Goal: Task Accomplishment & Management: Use online tool/utility

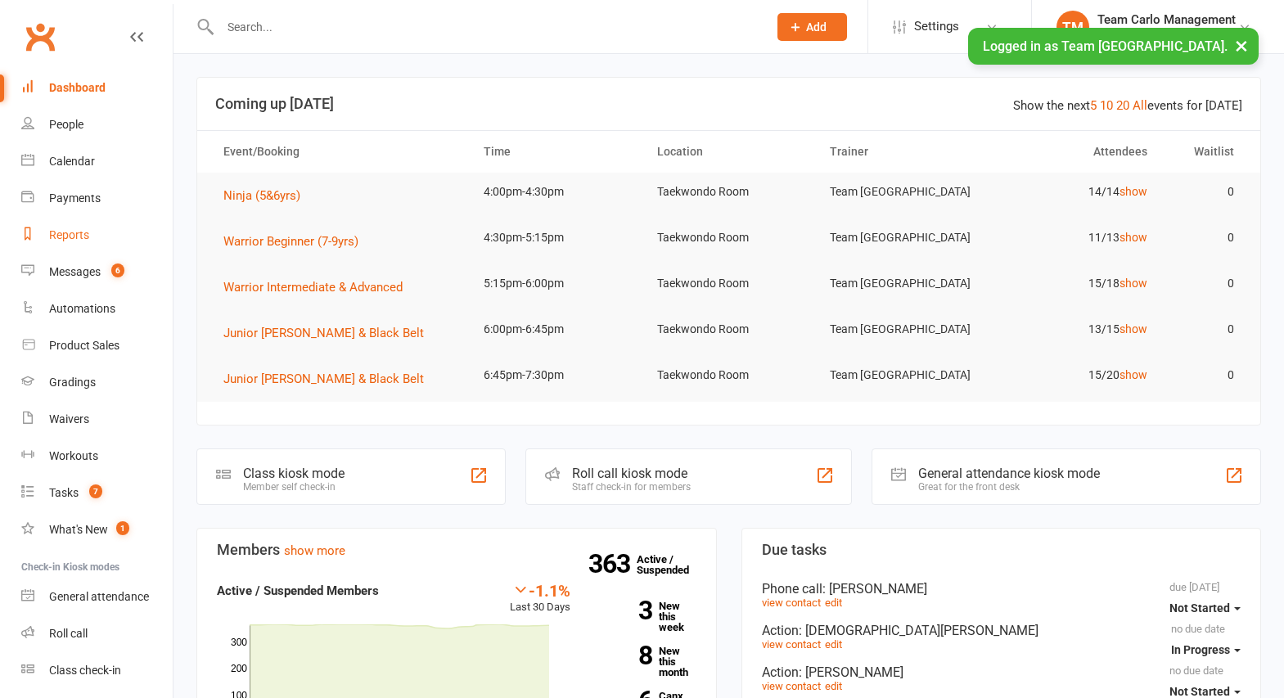
click at [69, 235] on div "Reports" at bounding box center [69, 234] width 40 height 13
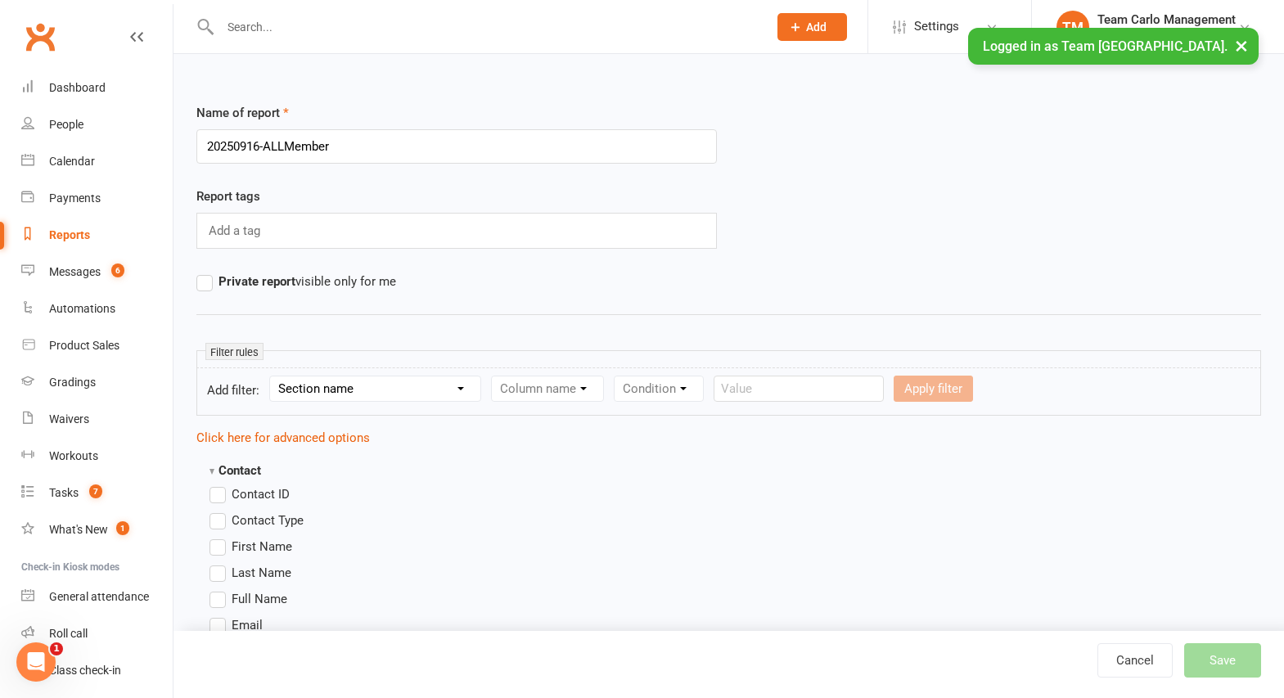
type input "20250916-ALLMembers"
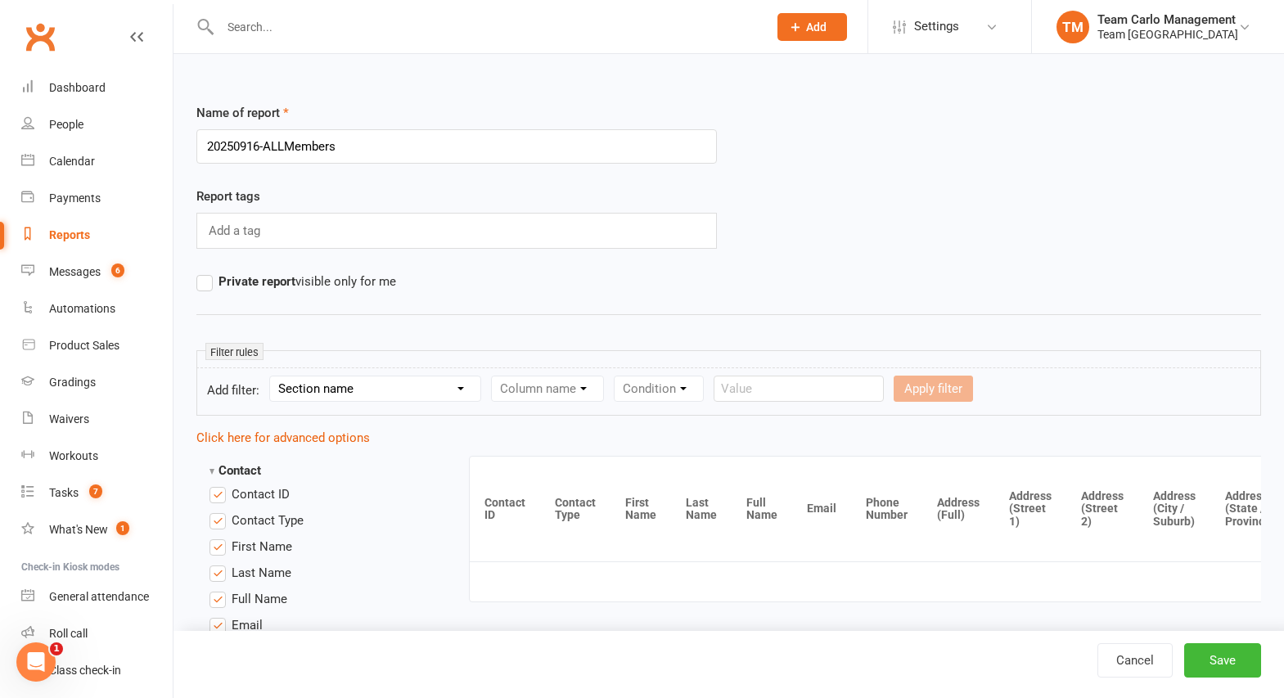
scroll to position [1742, 0]
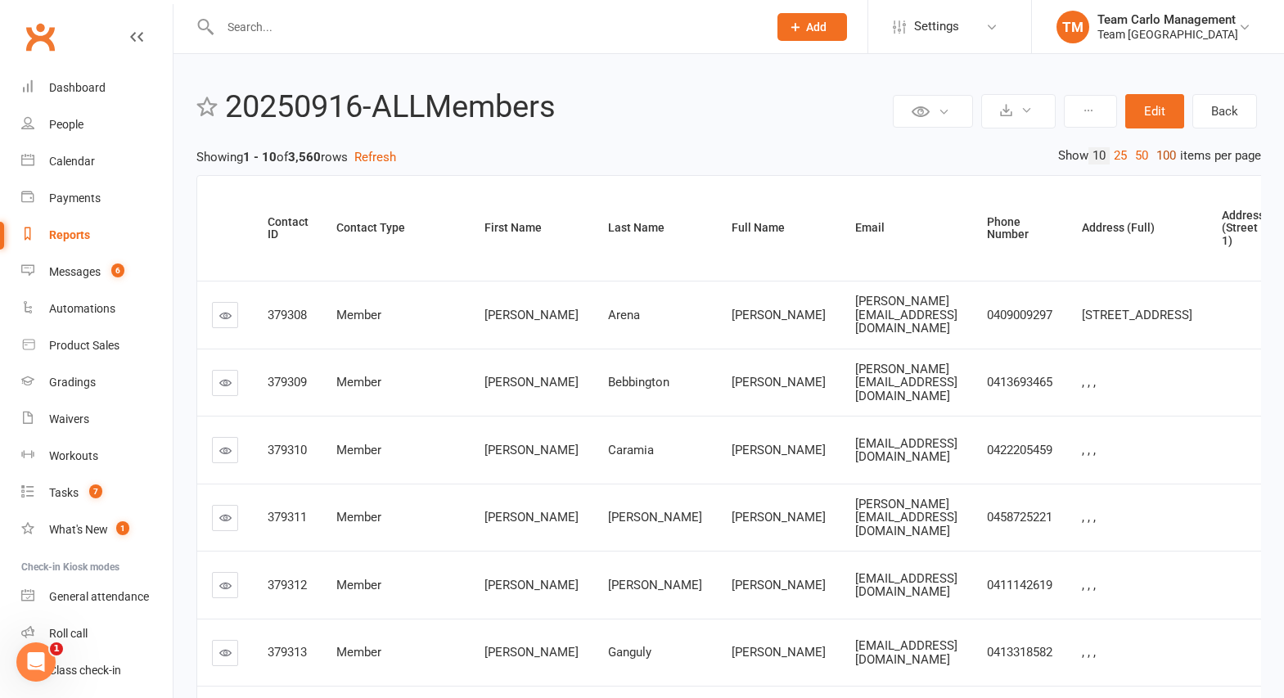
click at [1162, 155] on link "100" at bounding box center [1166, 155] width 28 height 17
